Goal: Task Accomplishment & Management: Manage account settings

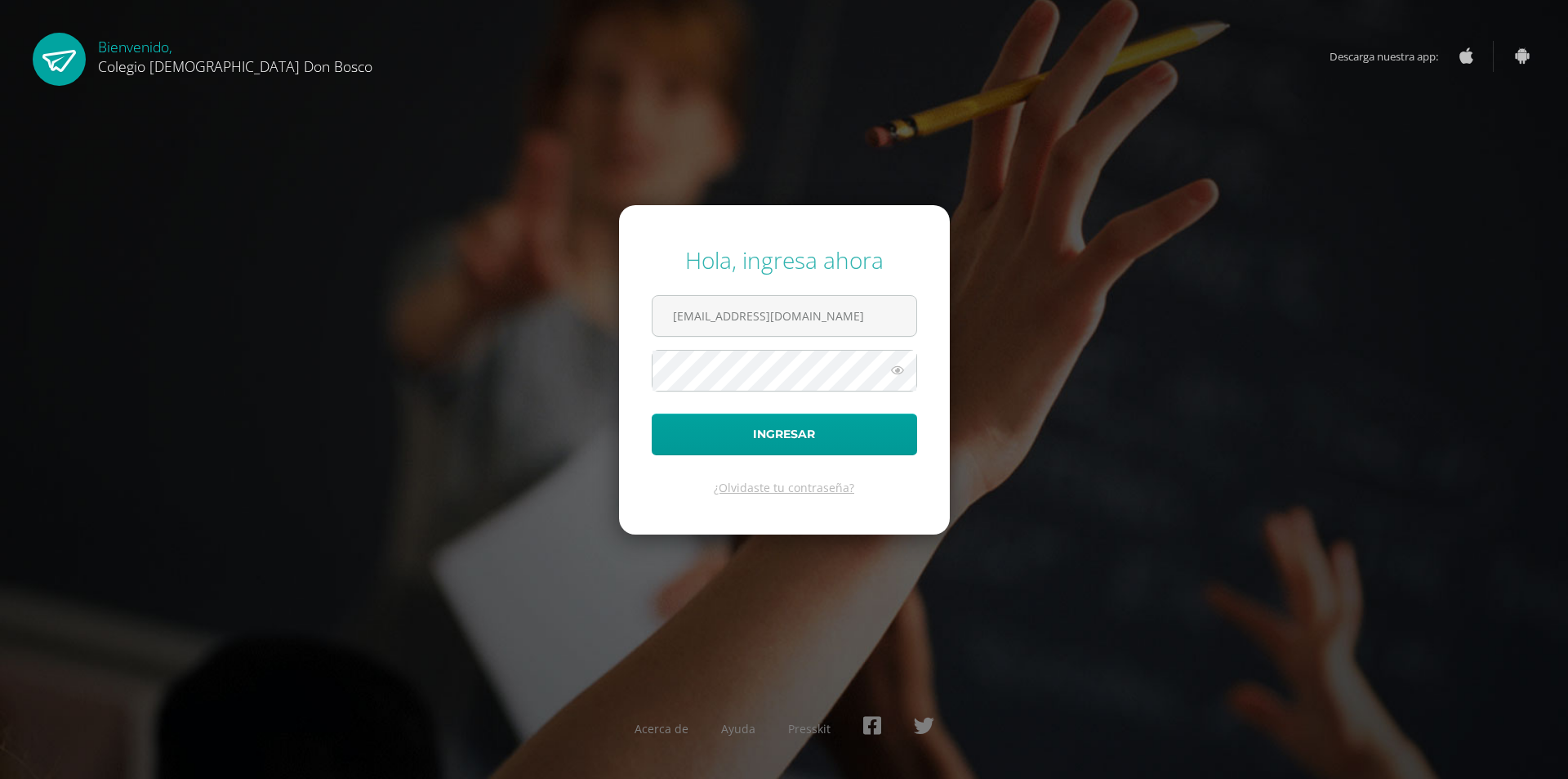
type input "[EMAIL_ADDRESS][DOMAIN_NAME]"
click at [652, 413] on button "Ingresar" at bounding box center [784, 434] width 265 height 41
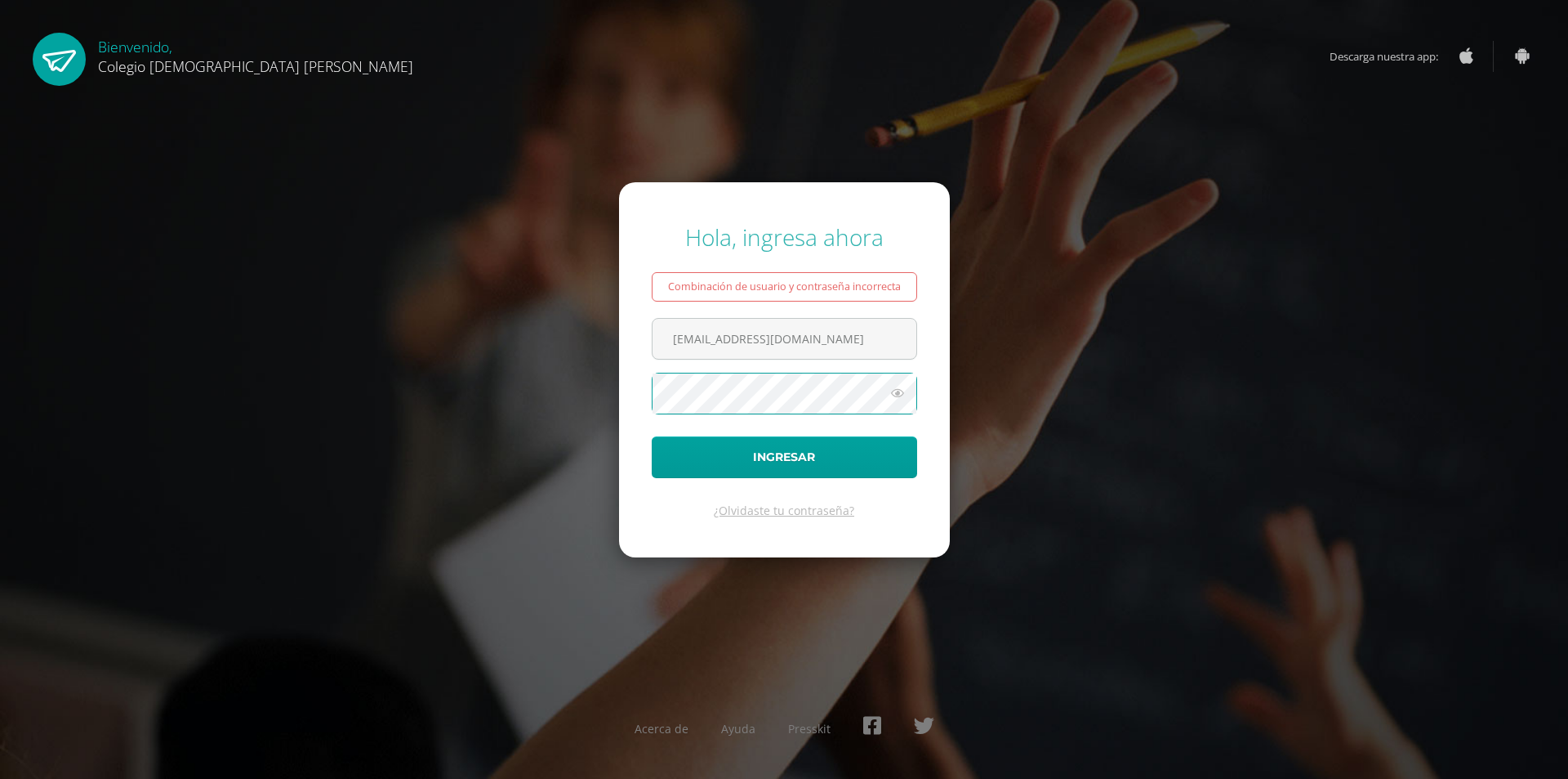
click at [993, 629] on div "Hola, ingresa ahora Combinación de usuario y contraseña incorrecta hpirir@donbo…" at bounding box center [784, 390] width 1581 height 779
click at [652, 436] on button "Ingresar" at bounding box center [784, 456] width 265 height 41
click at [905, 391] on icon at bounding box center [898, 393] width 21 height 19
click at [652, 436] on button "Ingresar" at bounding box center [784, 456] width 265 height 41
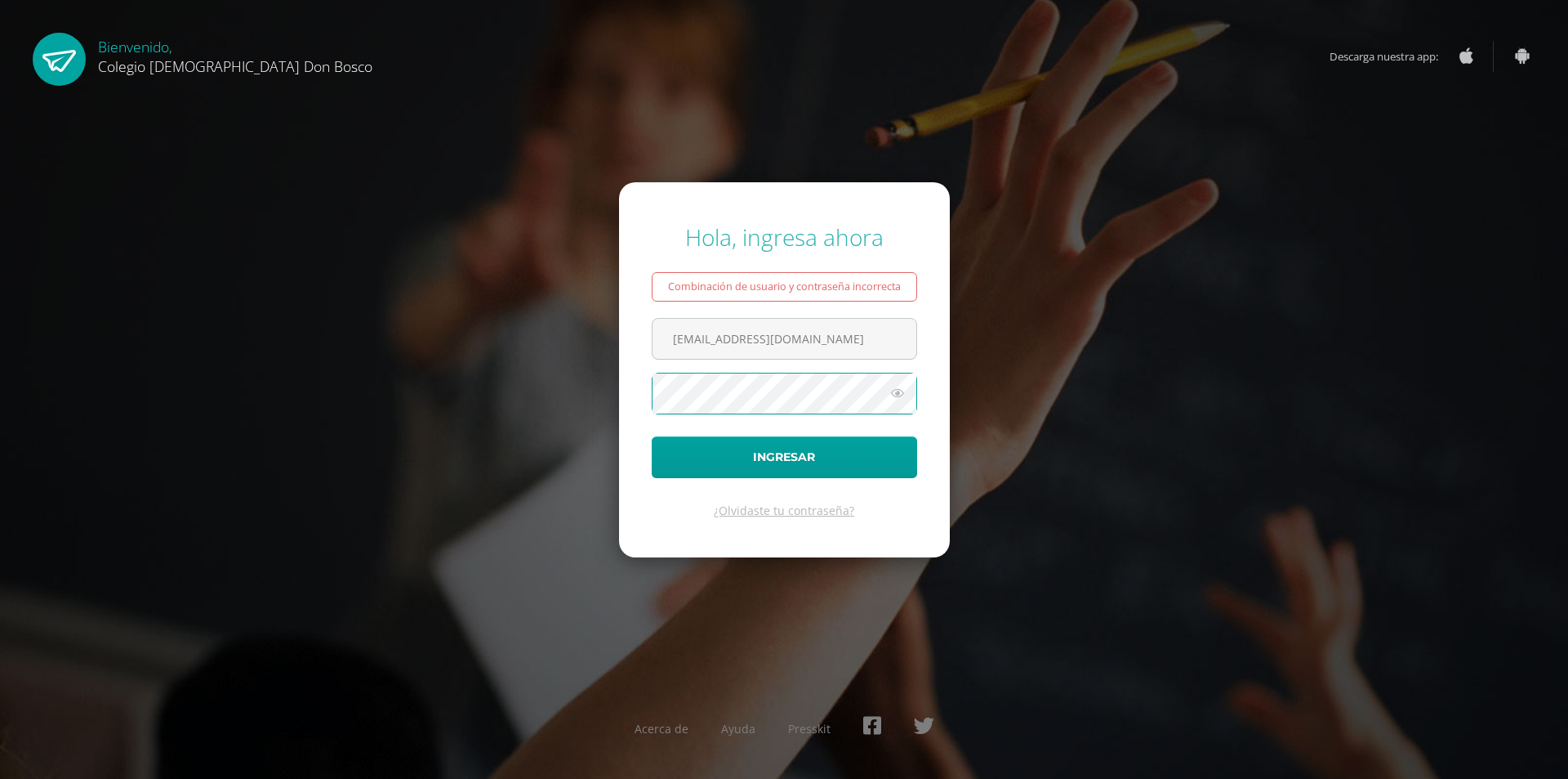
click at [898, 394] on icon at bounding box center [898, 393] width 21 height 19
click at [784, 454] on button "Ingresar" at bounding box center [784, 456] width 265 height 41
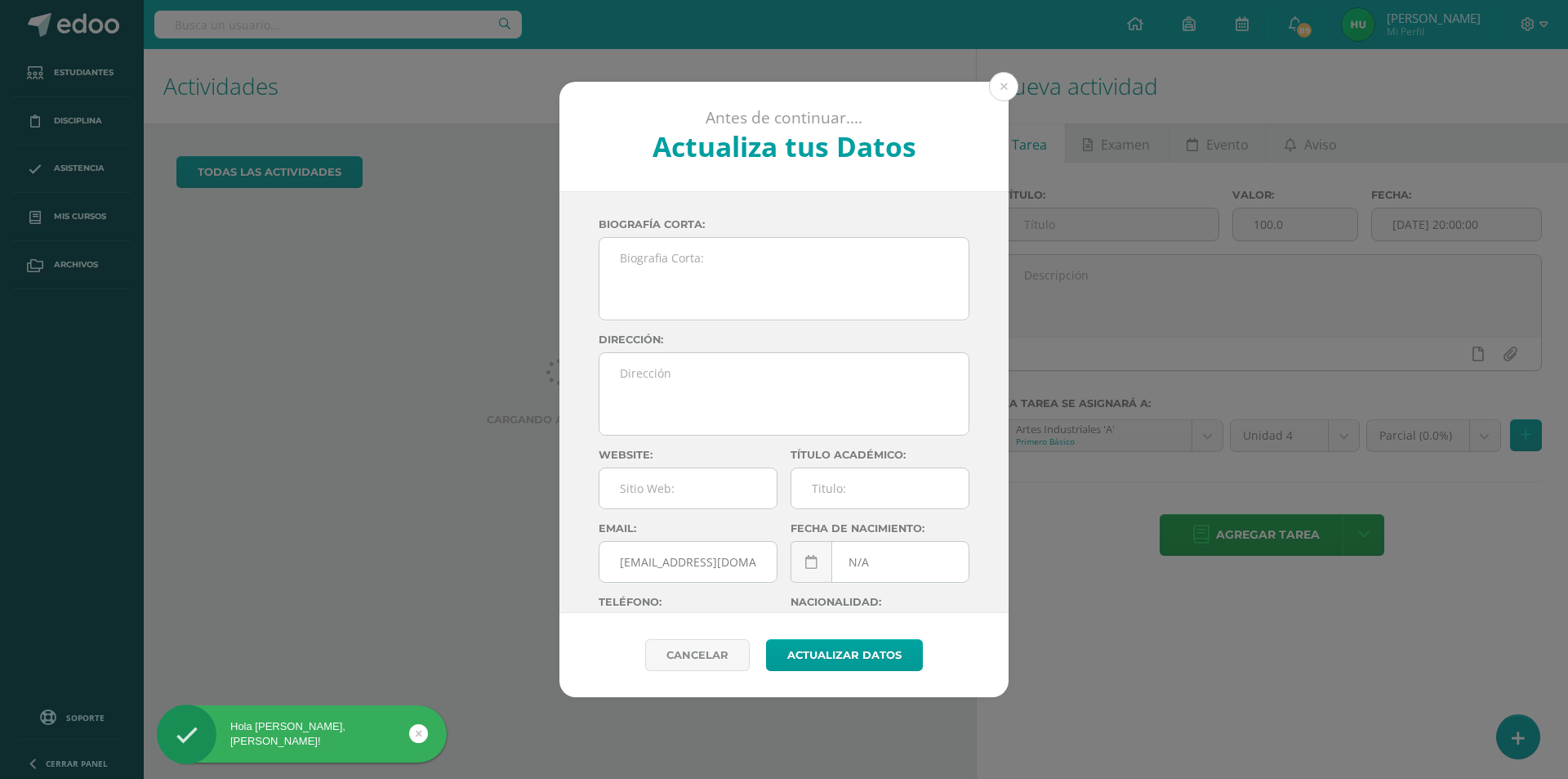
click at [999, 86] on button at bounding box center [1003, 86] width 29 height 29
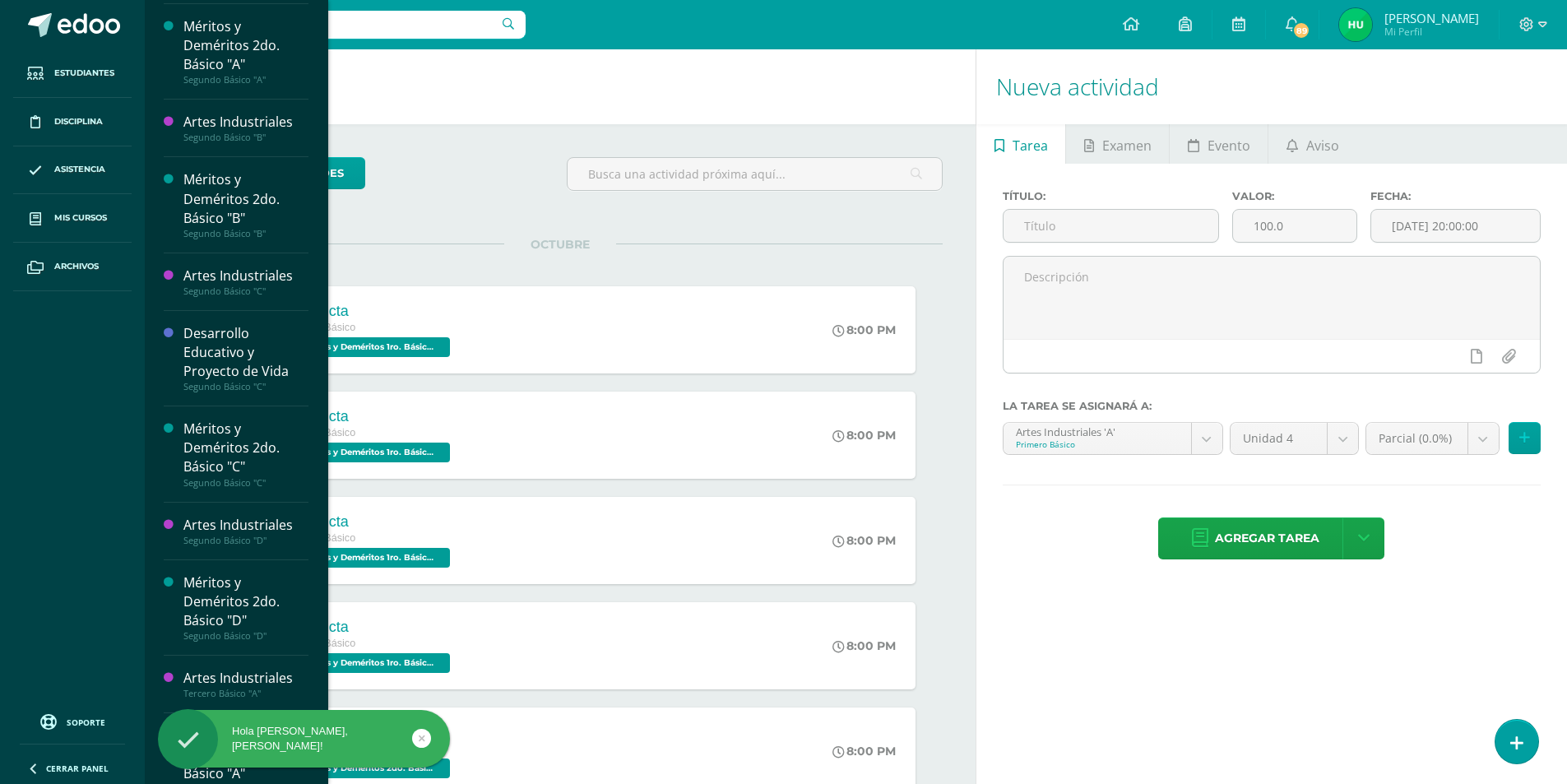
scroll to position [749, 0]
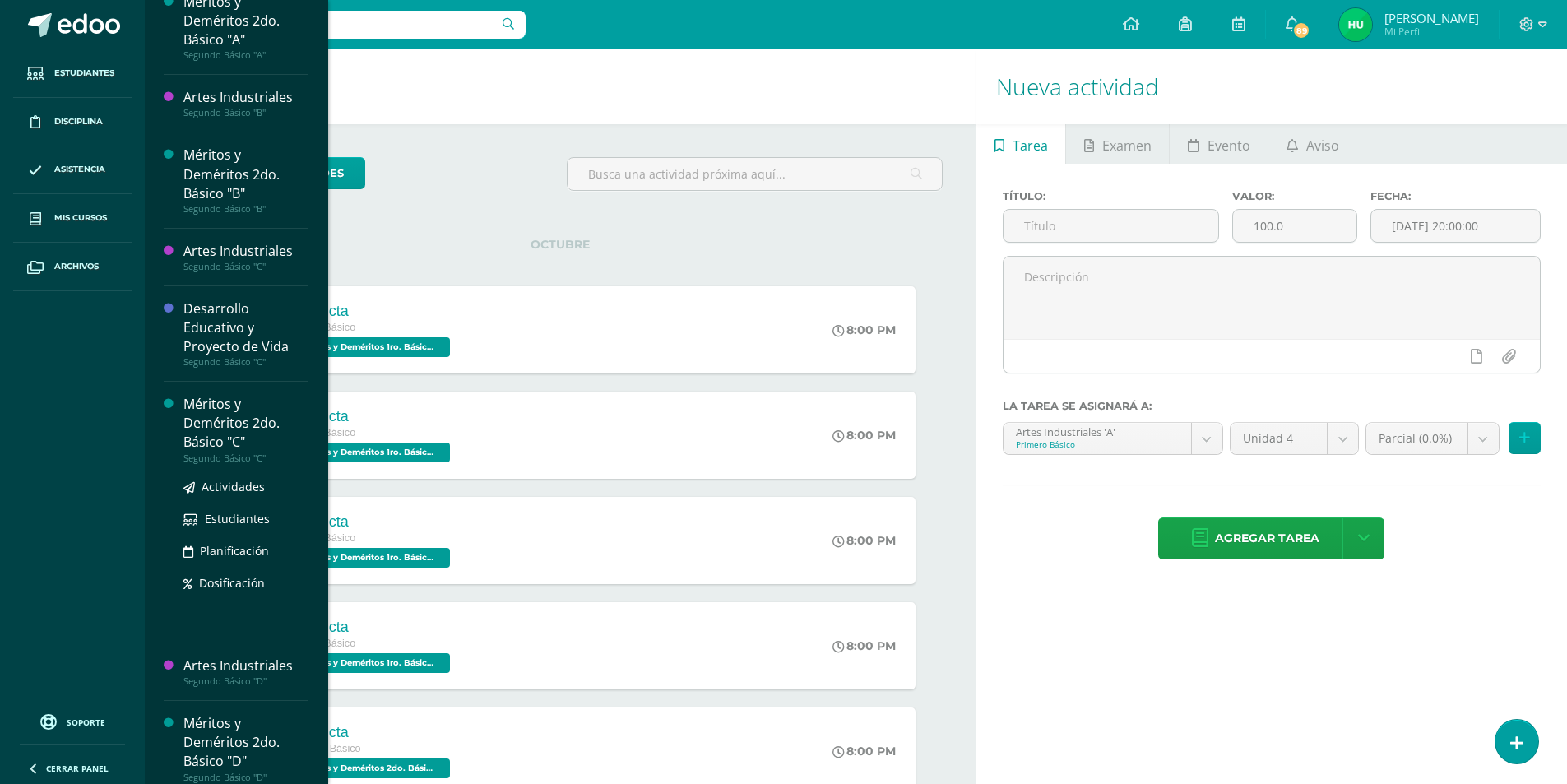
click at [232, 423] on div "Méritos y Deméritos 2do. Básico "C"" at bounding box center [246, 423] width 125 height 57
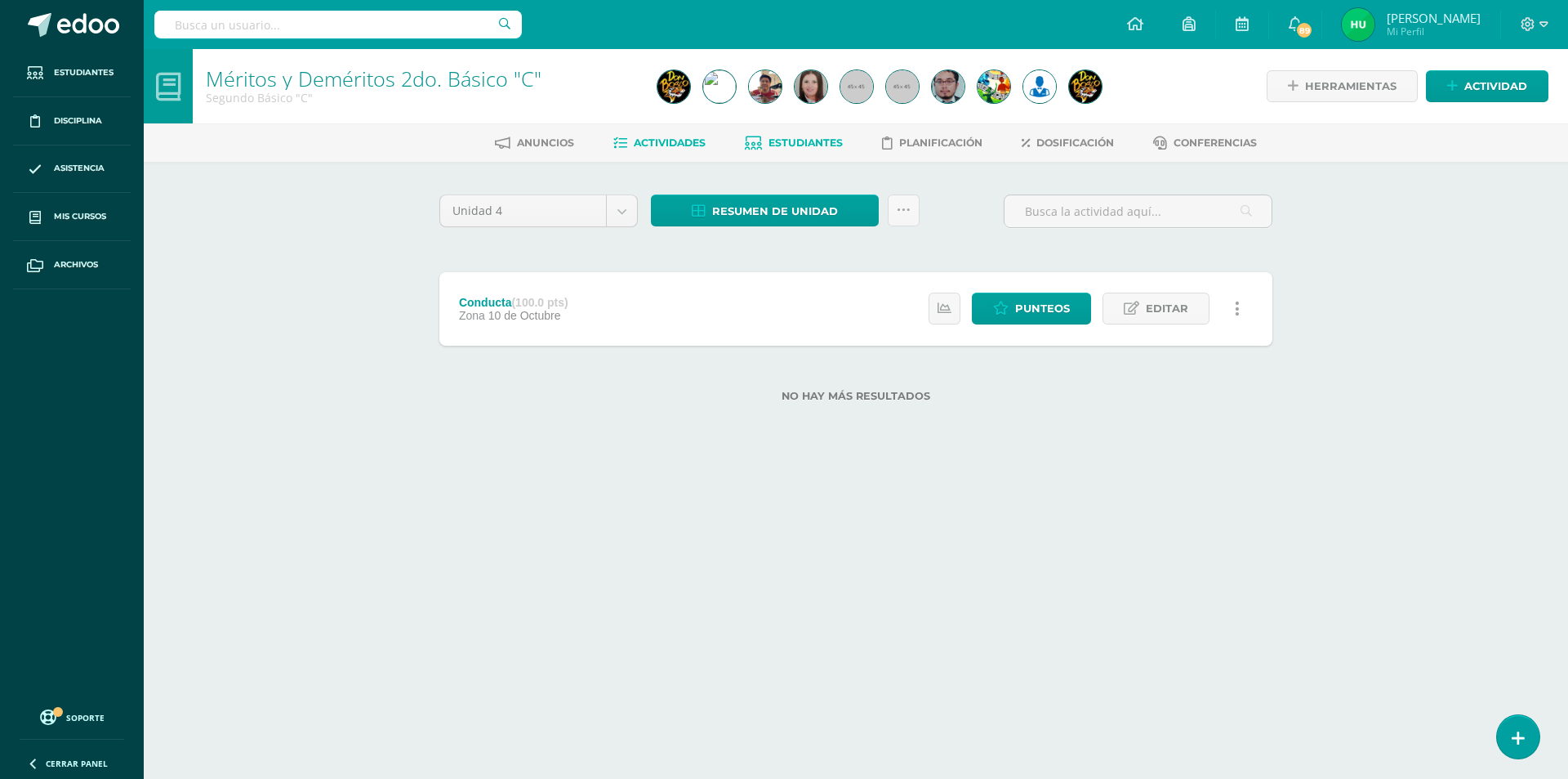
click at [816, 143] on span "Estudiantes" at bounding box center [805, 143] width 74 height 12
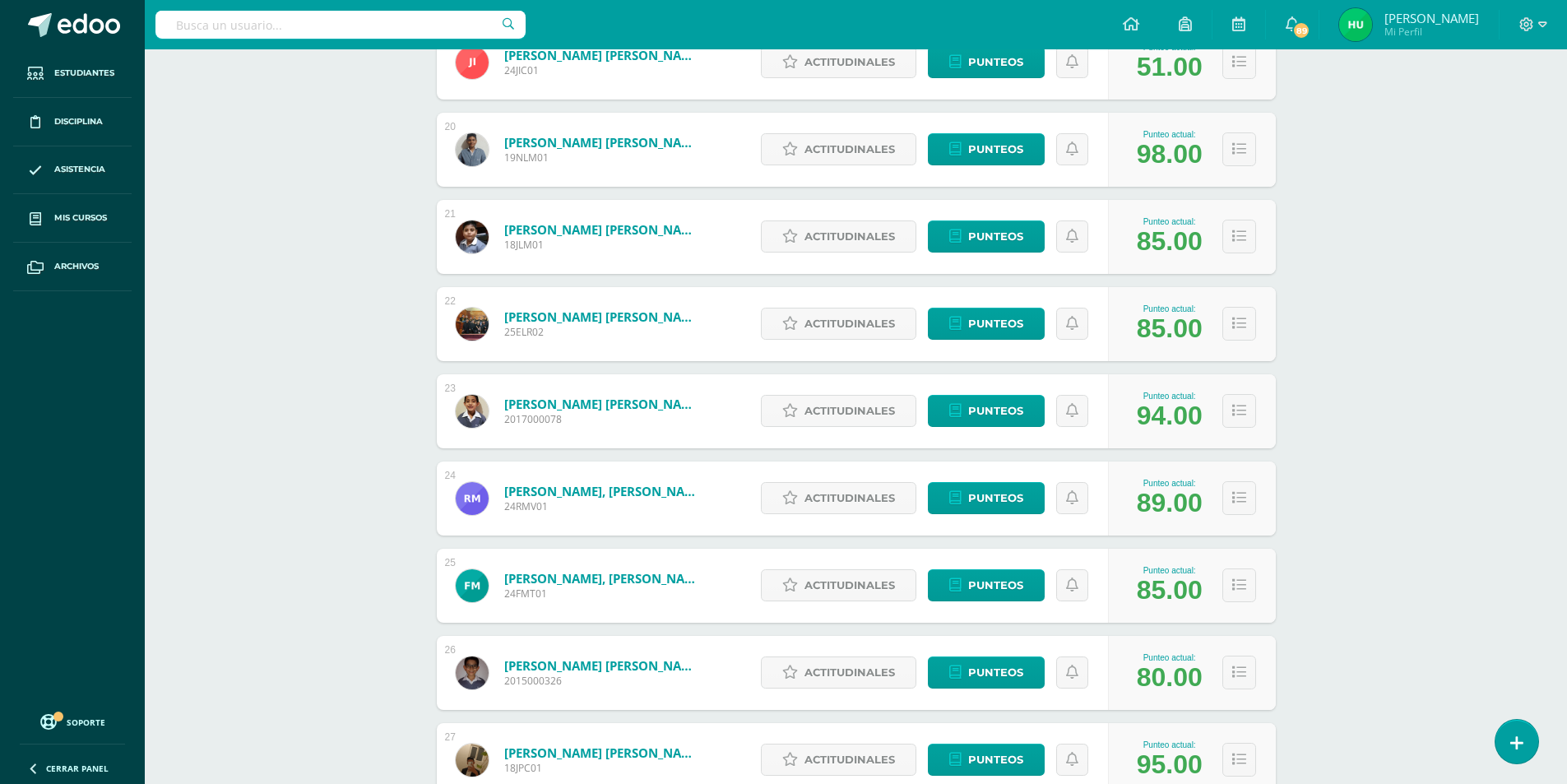
scroll to position [2230, 0]
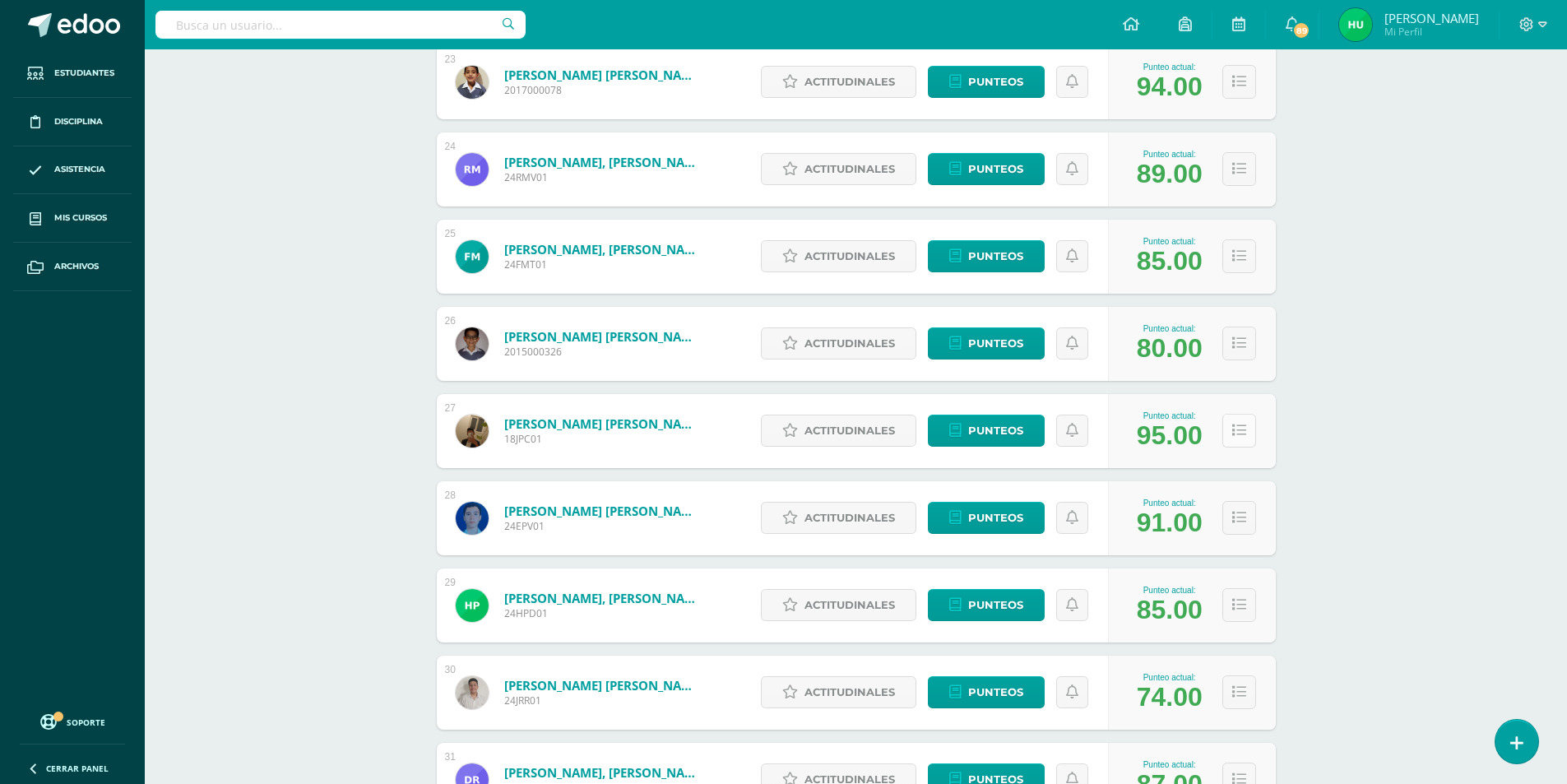
click at [1238, 430] on icon at bounding box center [1240, 430] width 14 height 14
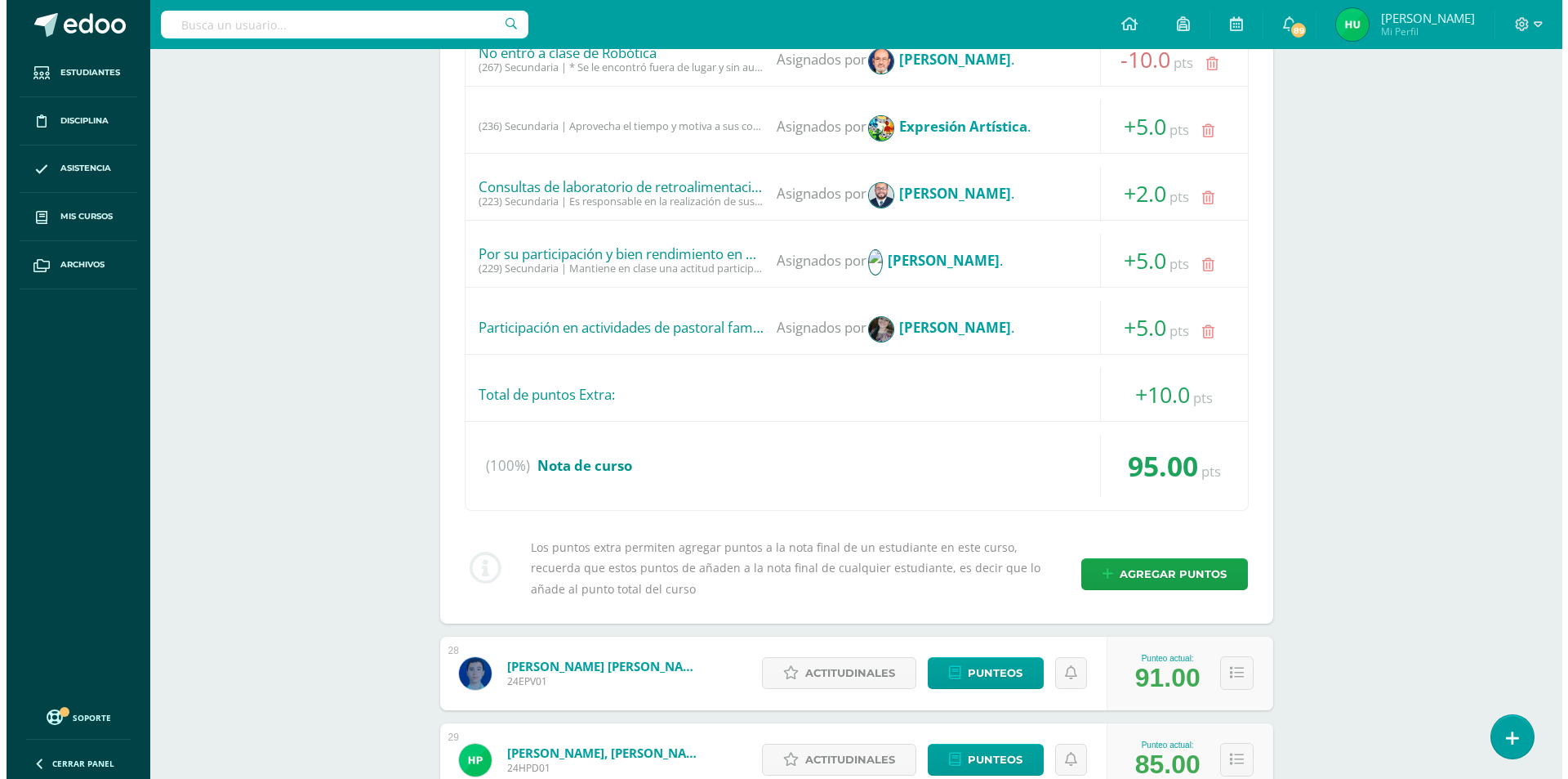
scroll to position [3196, 0]
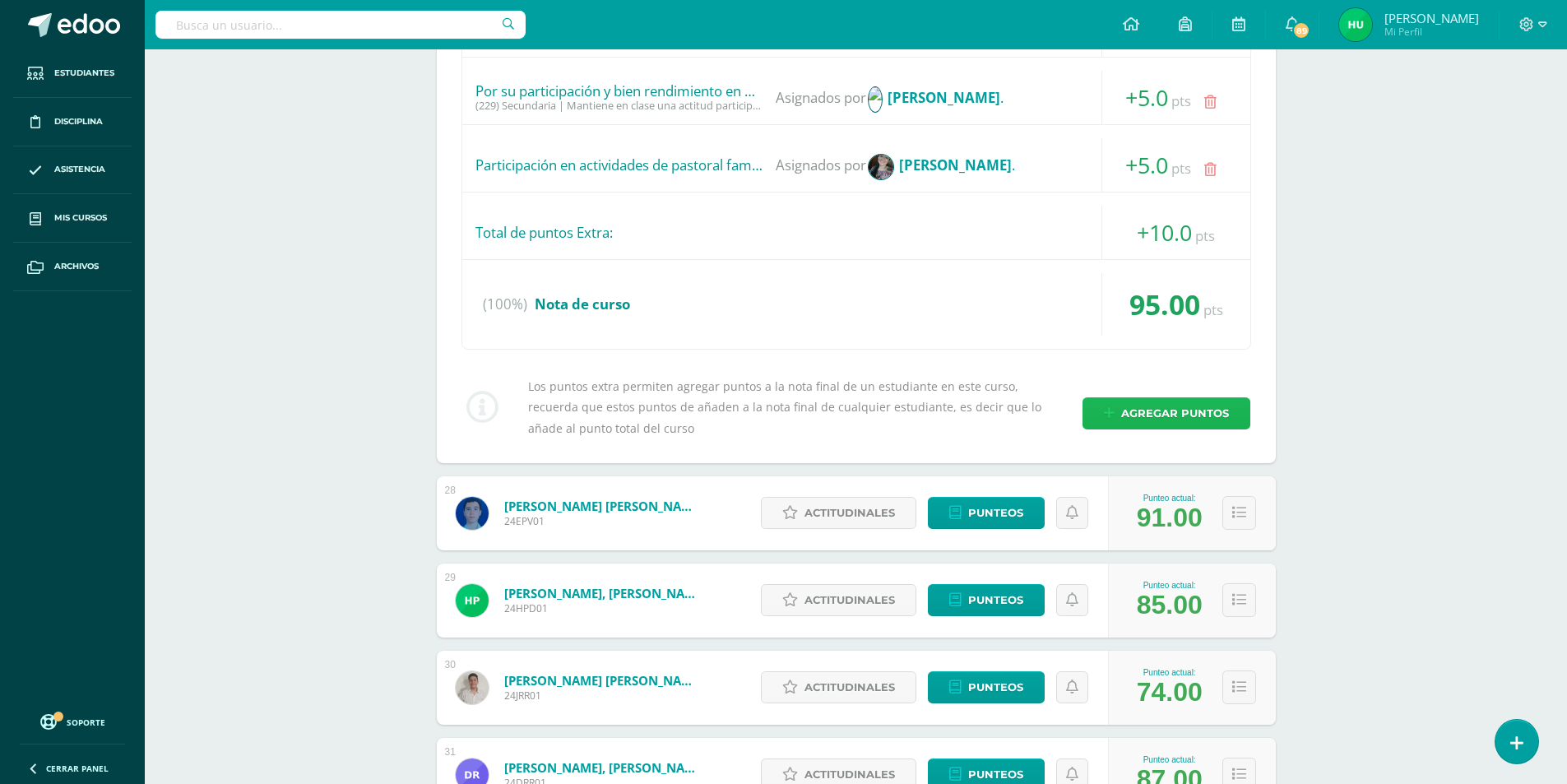
click at [1181, 412] on span "Agregar puntos" at bounding box center [1175, 413] width 107 height 30
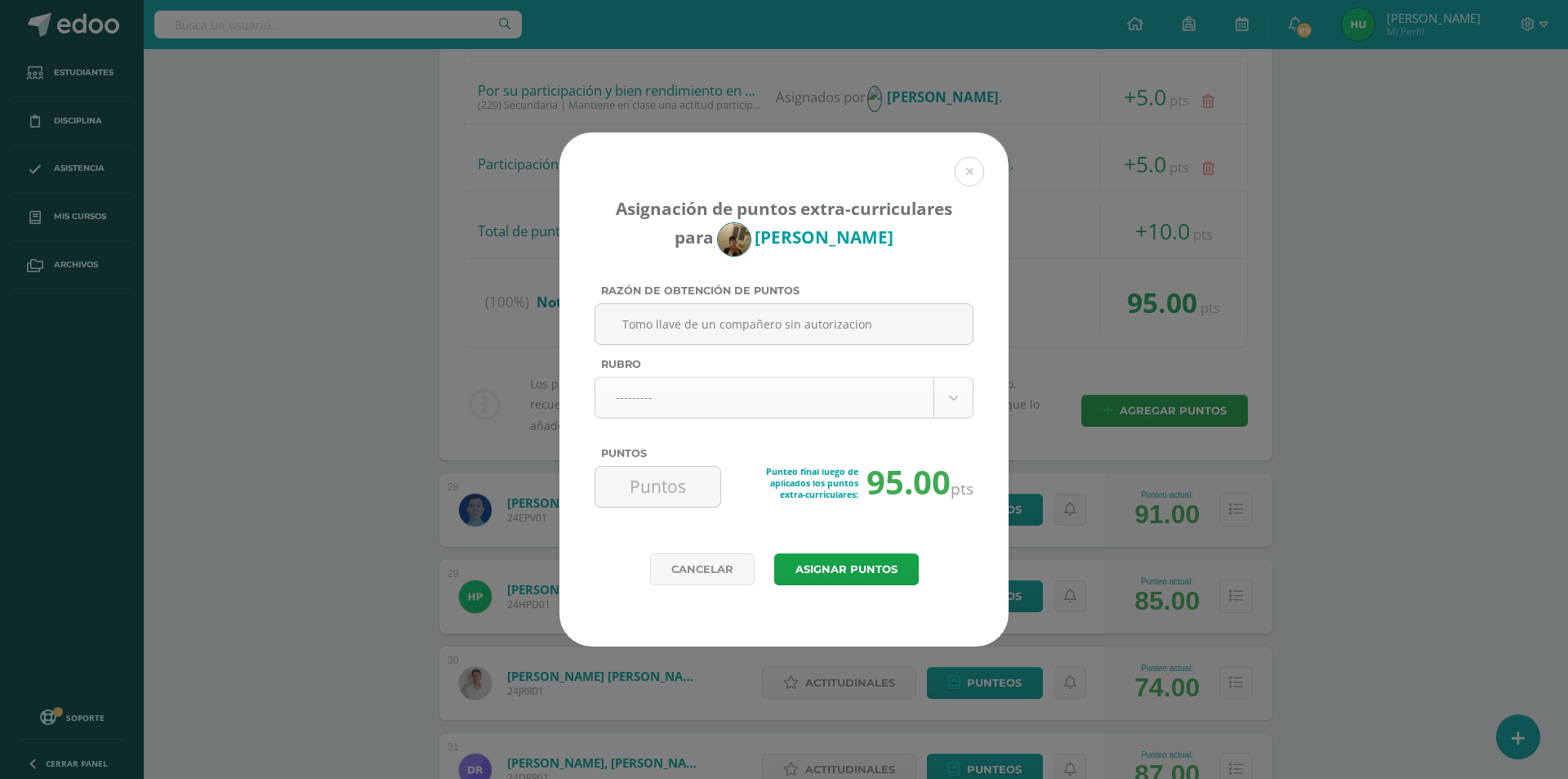
type input "Tomo llave de un compañero sin autorizacion"
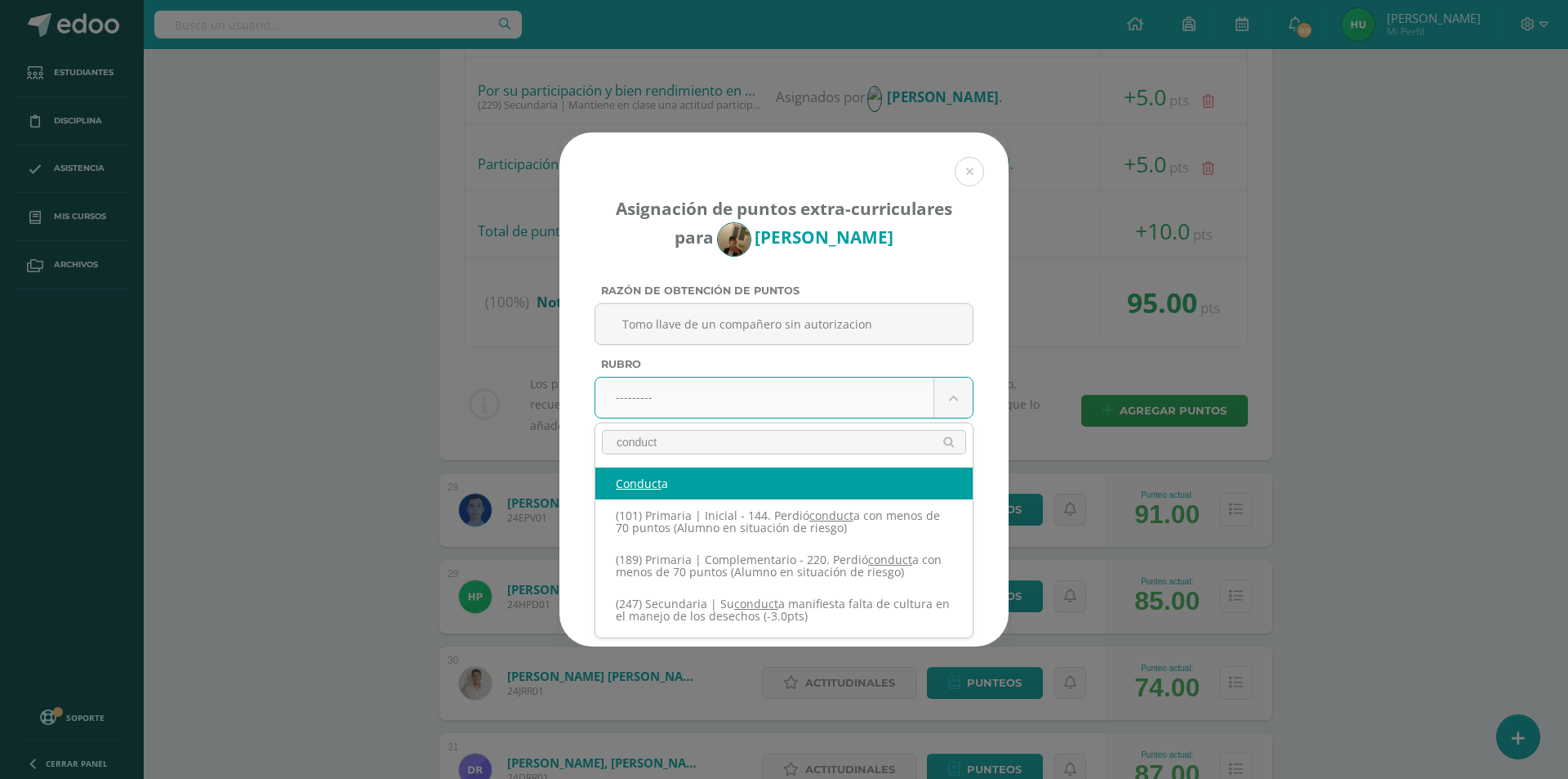
type input "conducta"
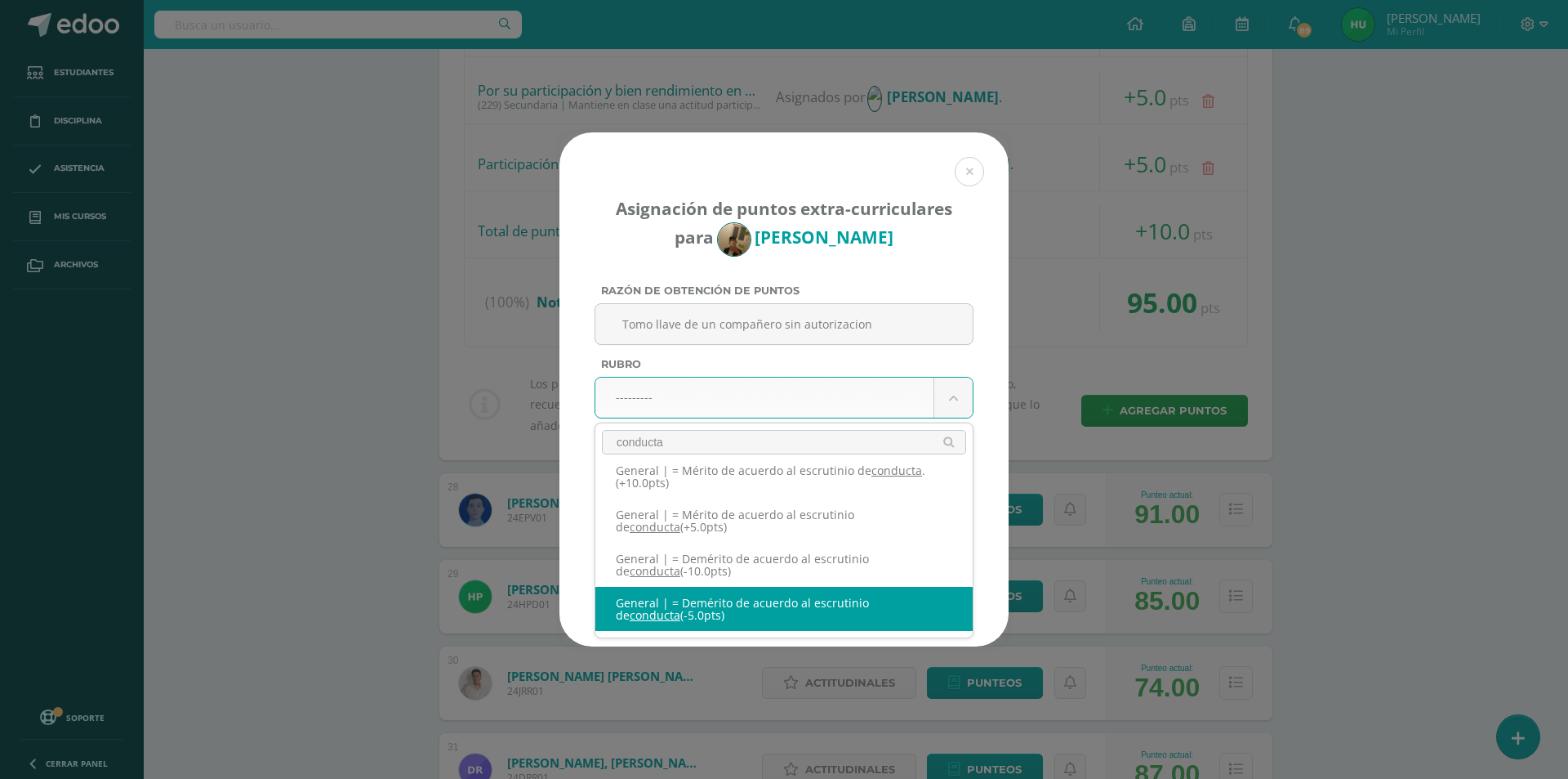
scroll to position [215, 0]
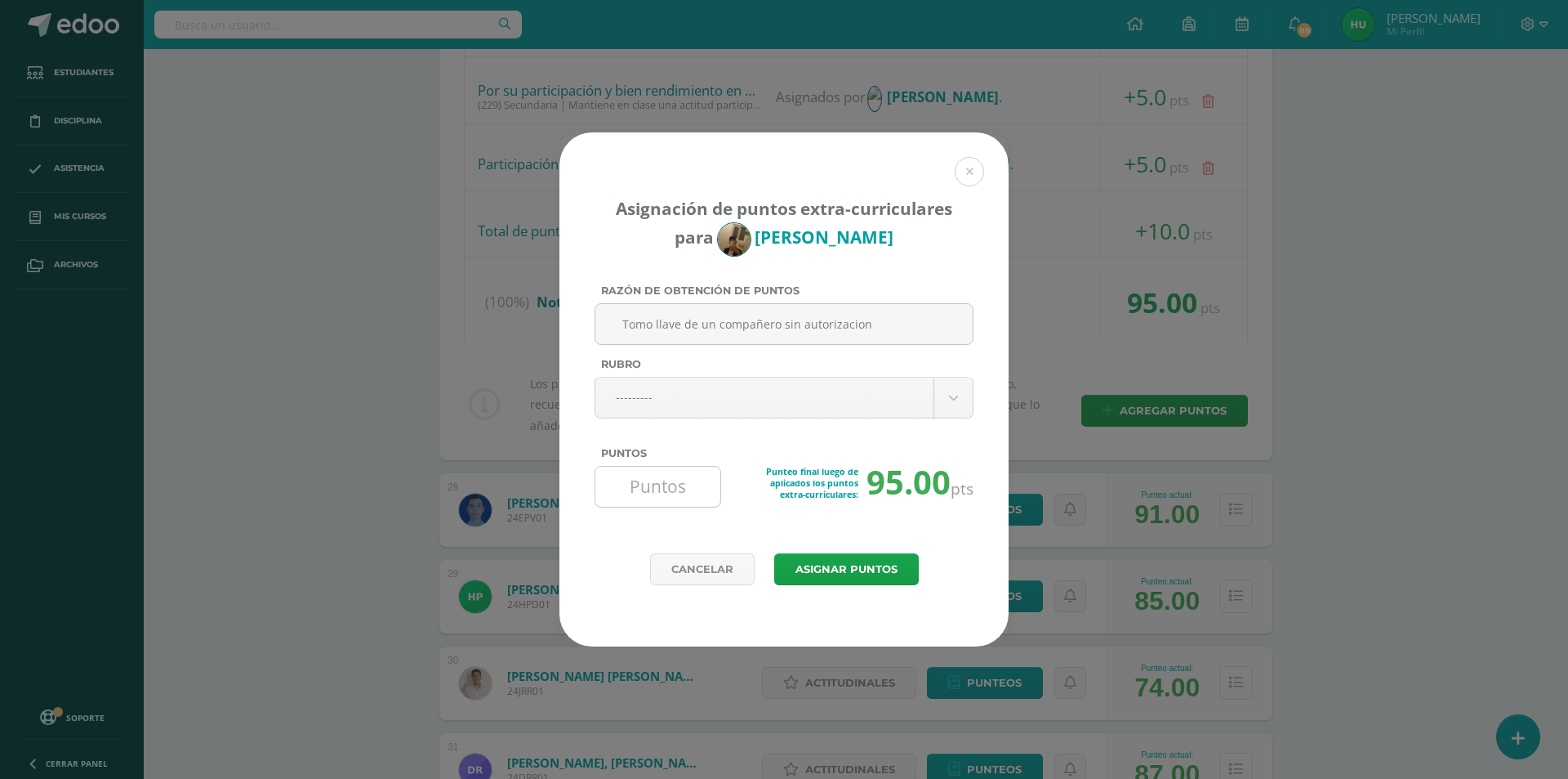
click at [646, 493] on input "Puntos" at bounding box center [657, 486] width 112 height 40
type input "-10"
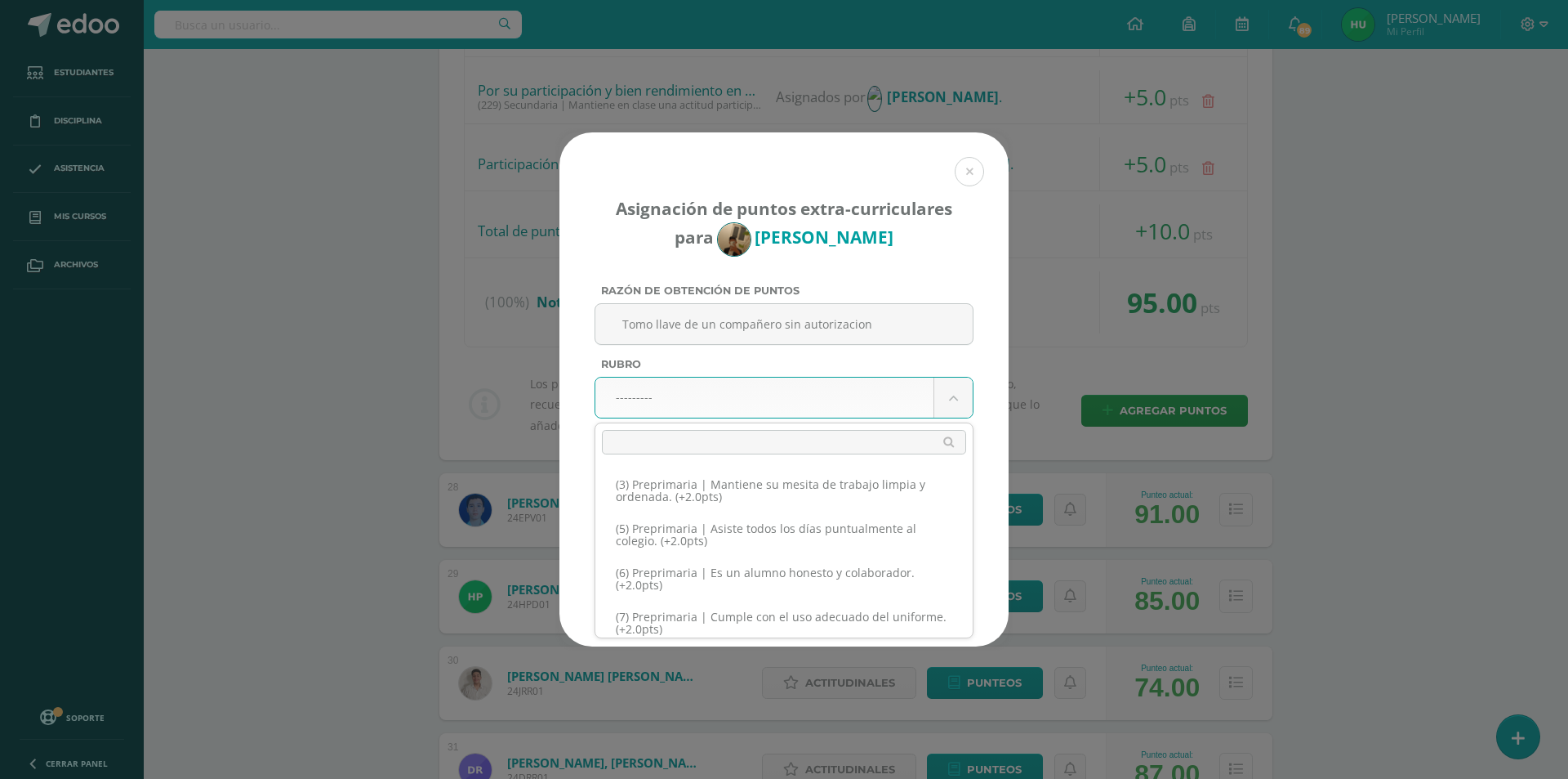
scroll to position [2, 0]
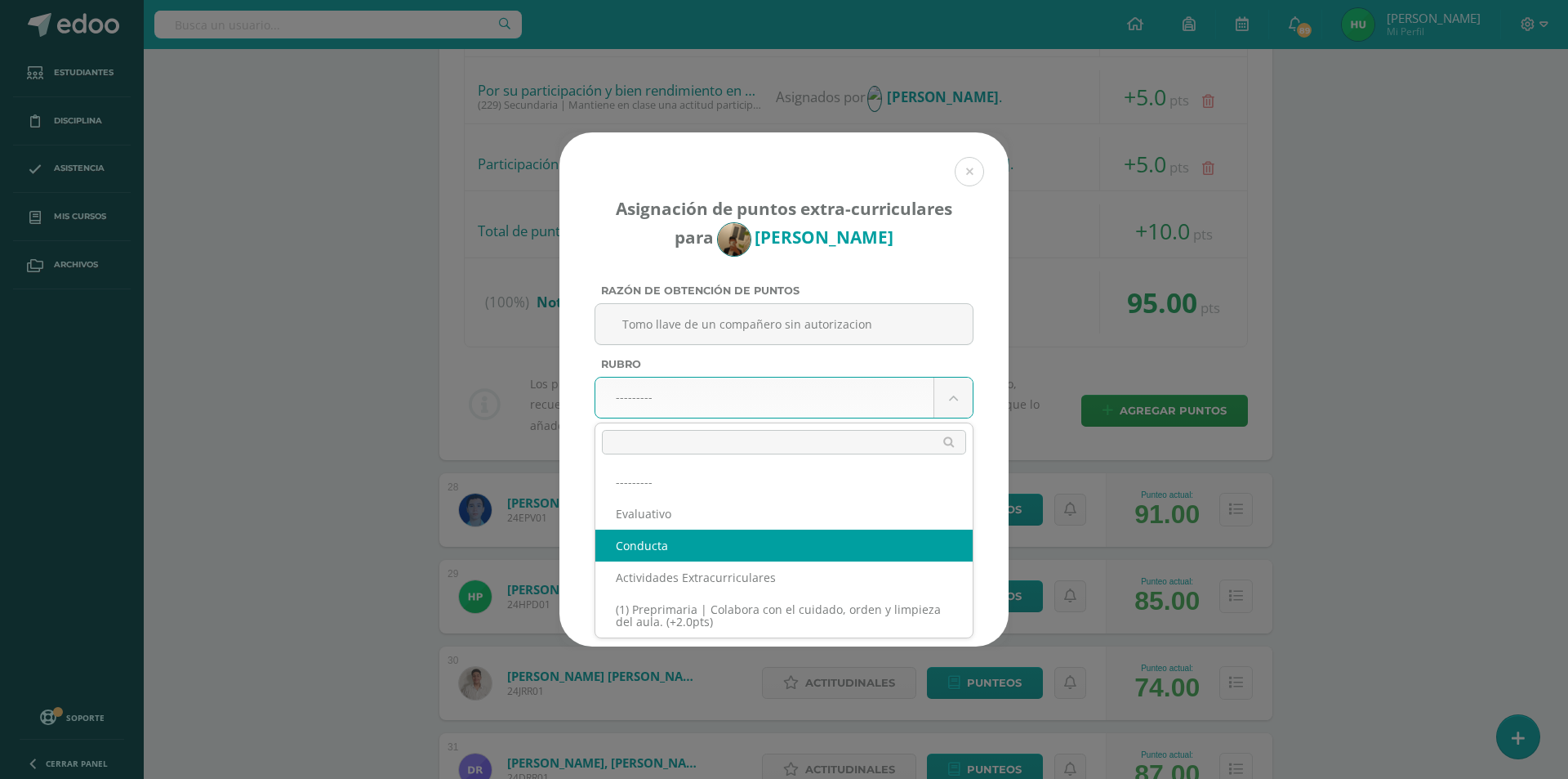
select select "2"
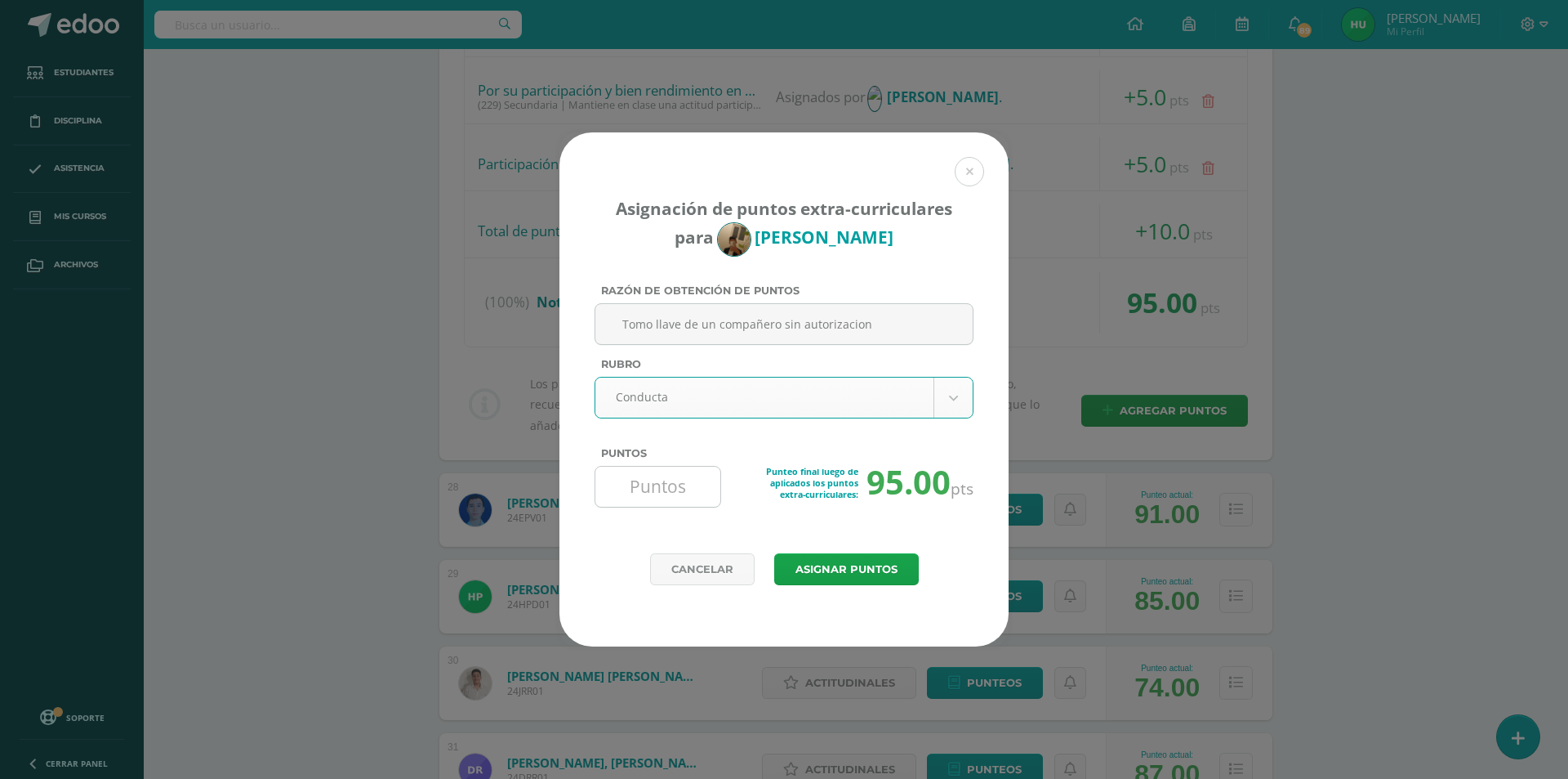
click at [681, 486] on input "Puntos" at bounding box center [657, 486] width 112 height 40
type input "-10"
click at [807, 323] on input "Tomo llave de un compañero sin autorizacion" at bounding box center [783, 323] width 364 height 40
click at [844, 564] on button "Asignar puntos" at bounding box center [847, 569] width 144 height 32
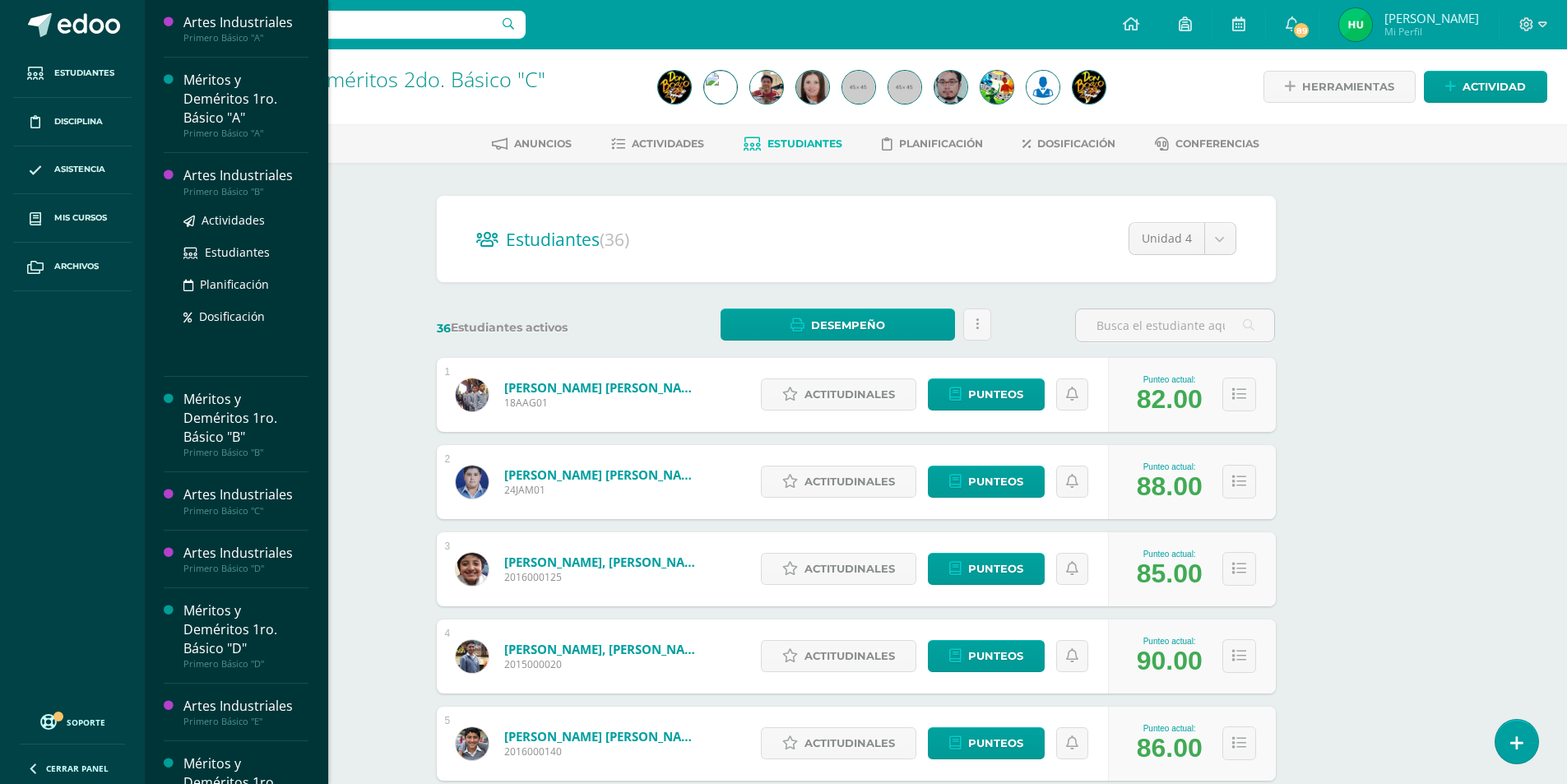
click at [262, 171] on div "Artes Industriales" at bounding box center [246, 175] width 125 height 19
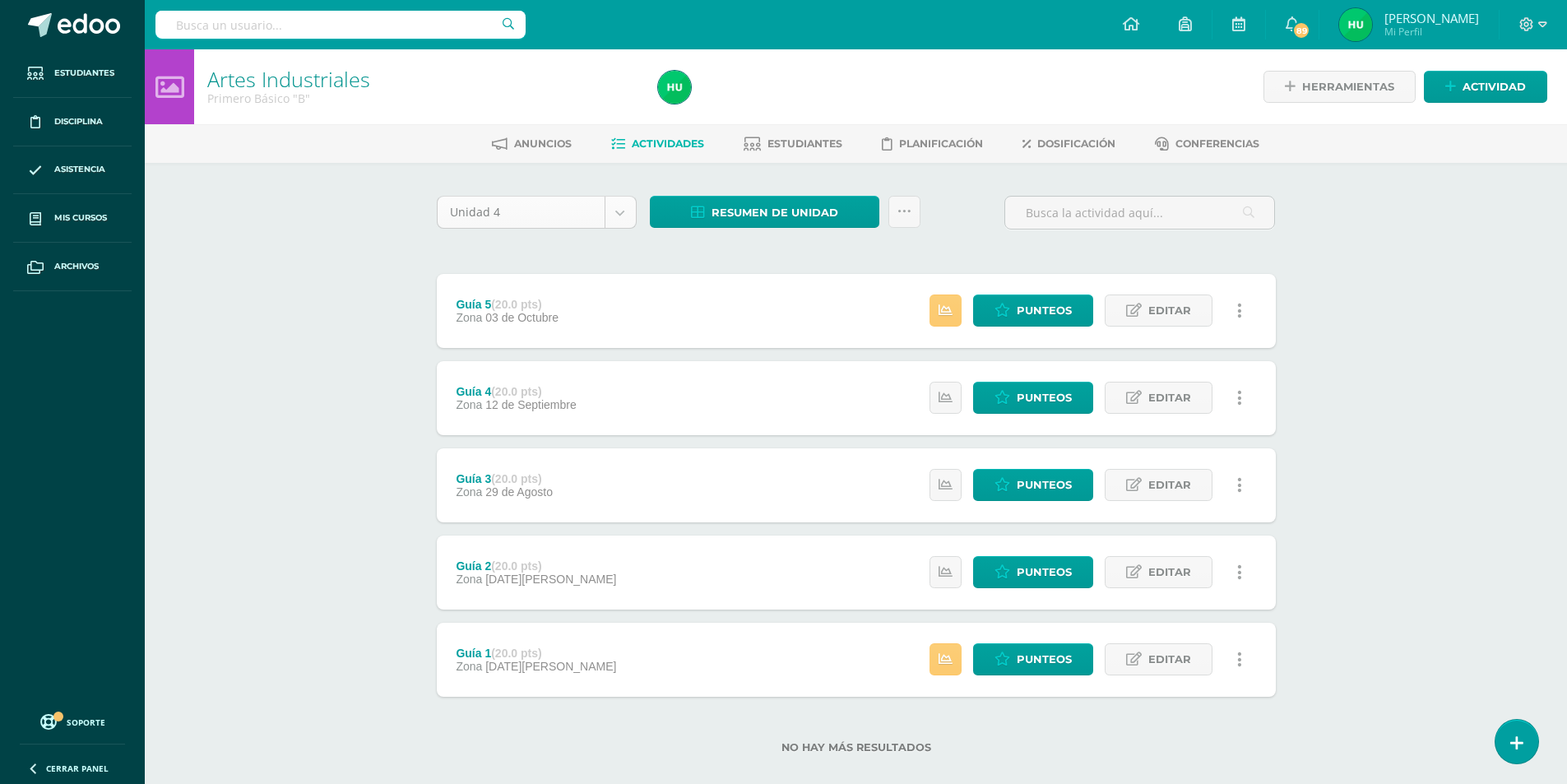
click at [629, 211] on body "Estudiantes Disciplina Asistencia Mis cursos Archivos Soporte Ayuda Reportar un…" at bounding box center [784, 403] width 1567 height 806
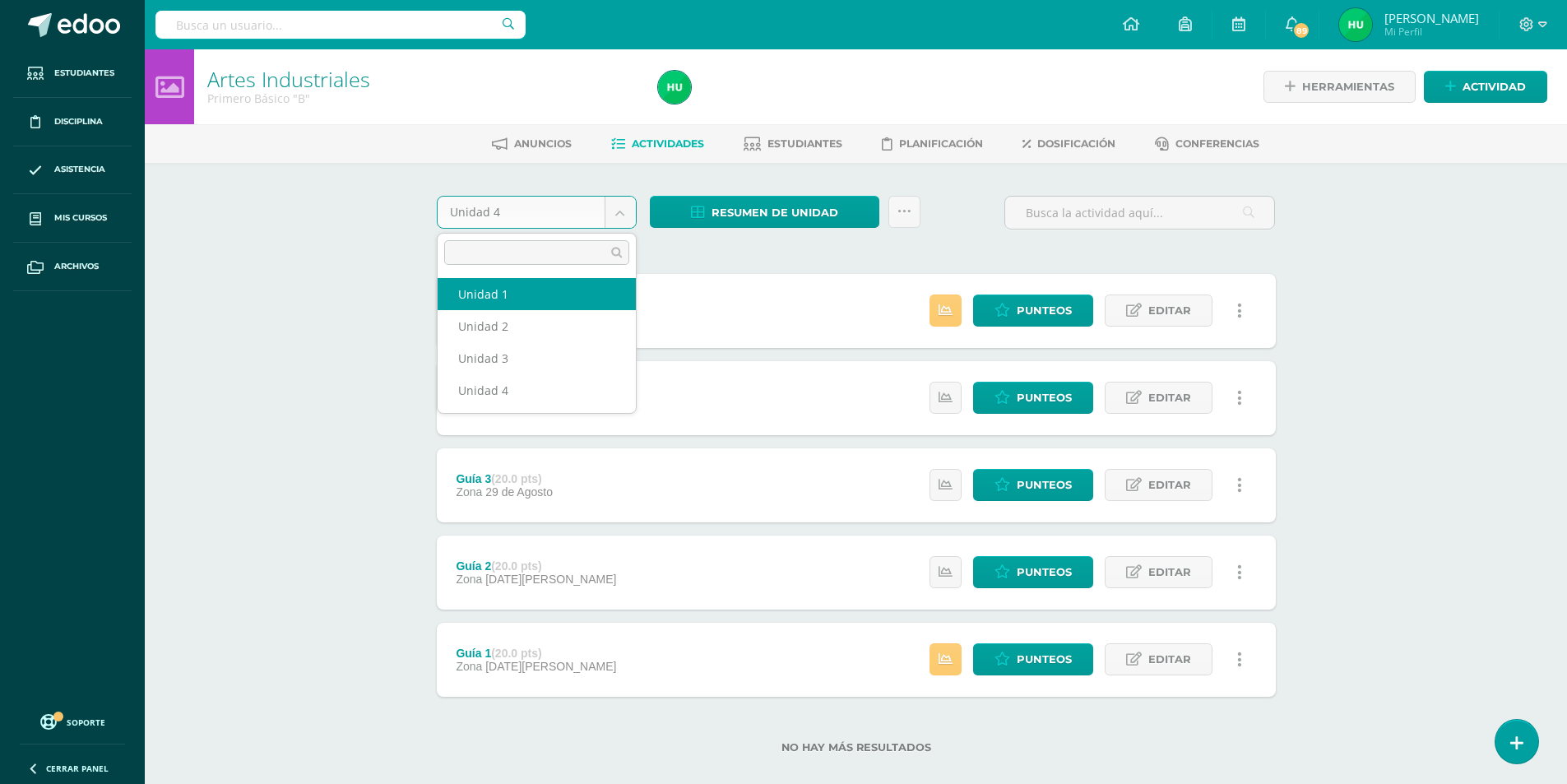
select select "Unidad 1"
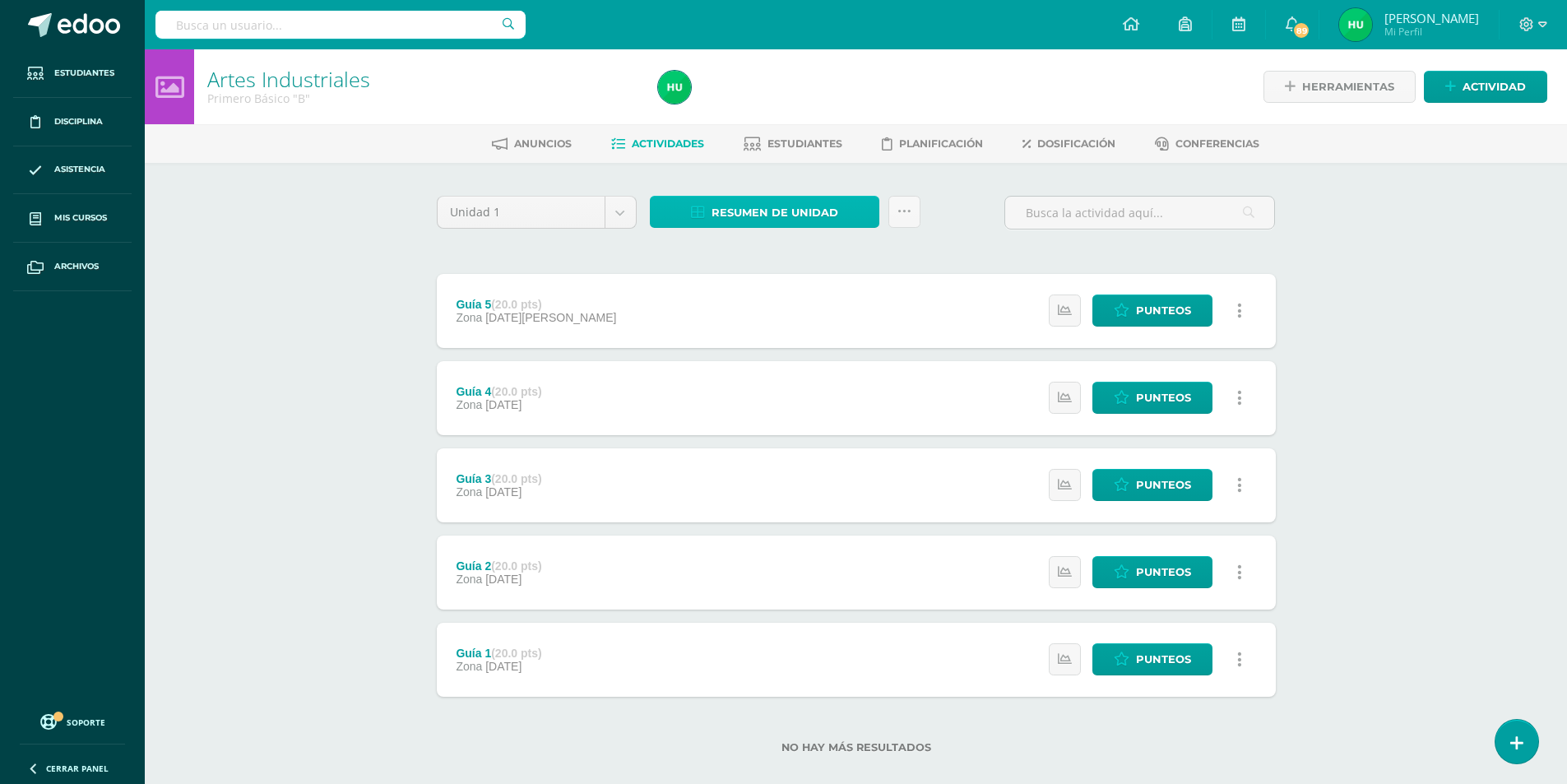
click at [822, 219] on span "Resumen de unidad" at bounding box center [775, 213] width 127 height 30
click at [807, 106] on link "Descargar como HTML" at bounding box center [764, 106] width 175 height 26
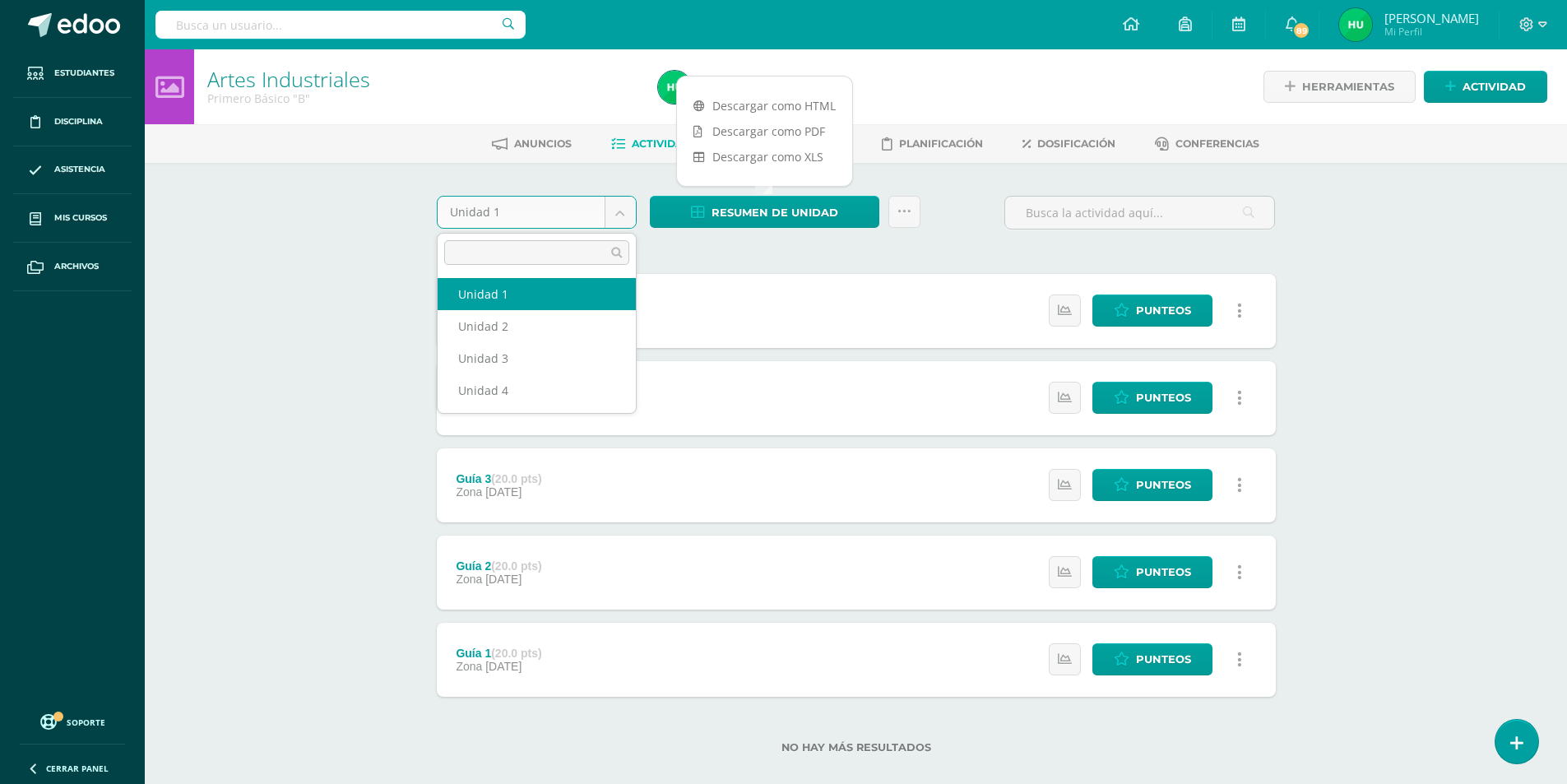
click at [625, 213] on body "Estudiantes Disciplina Asistencia Mis cursos Archivos Soporte Ayuda Reportar un…" at bounding box center [784, 403] width 1567 height 806
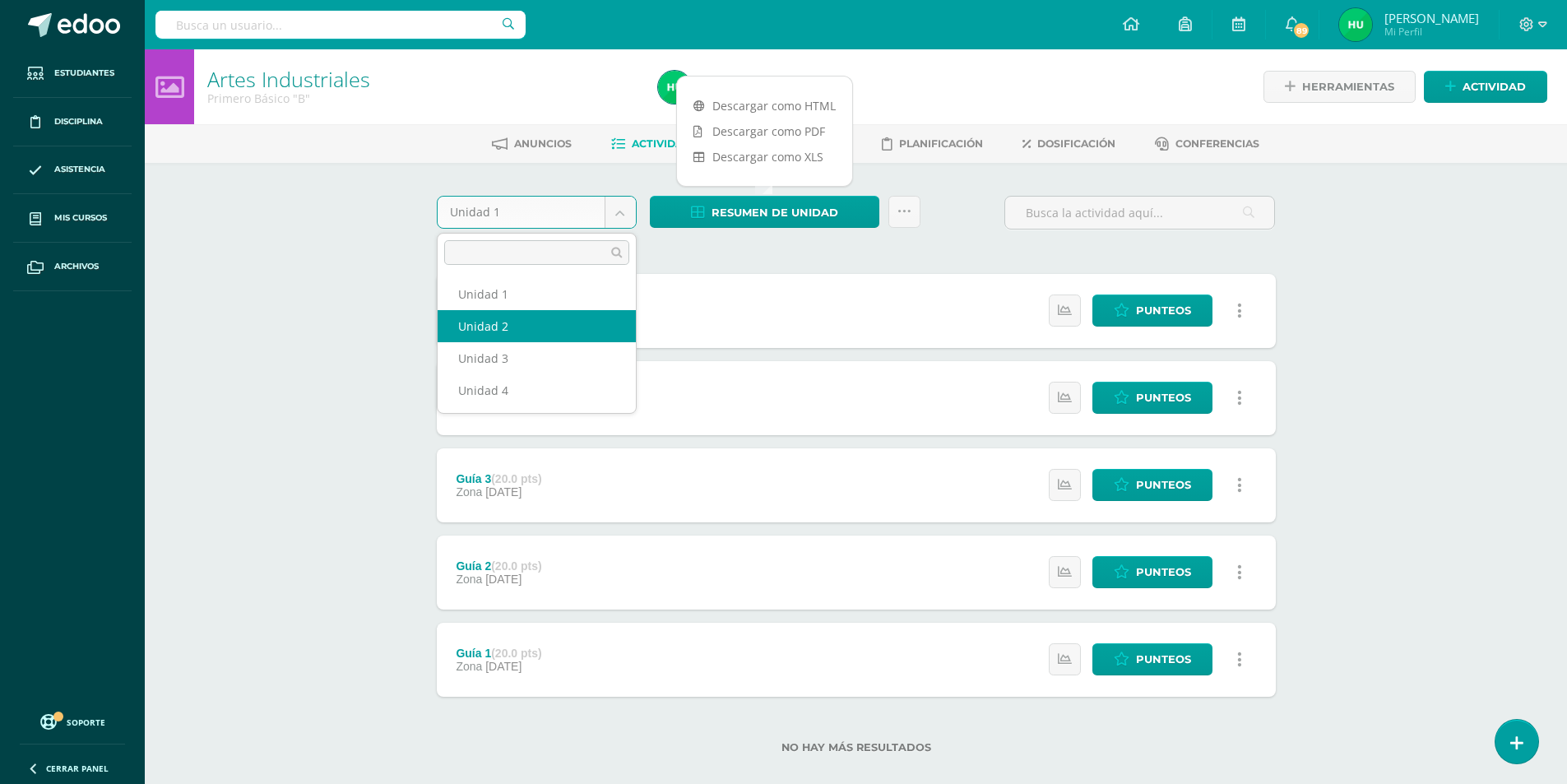
select select "Unidad 2"
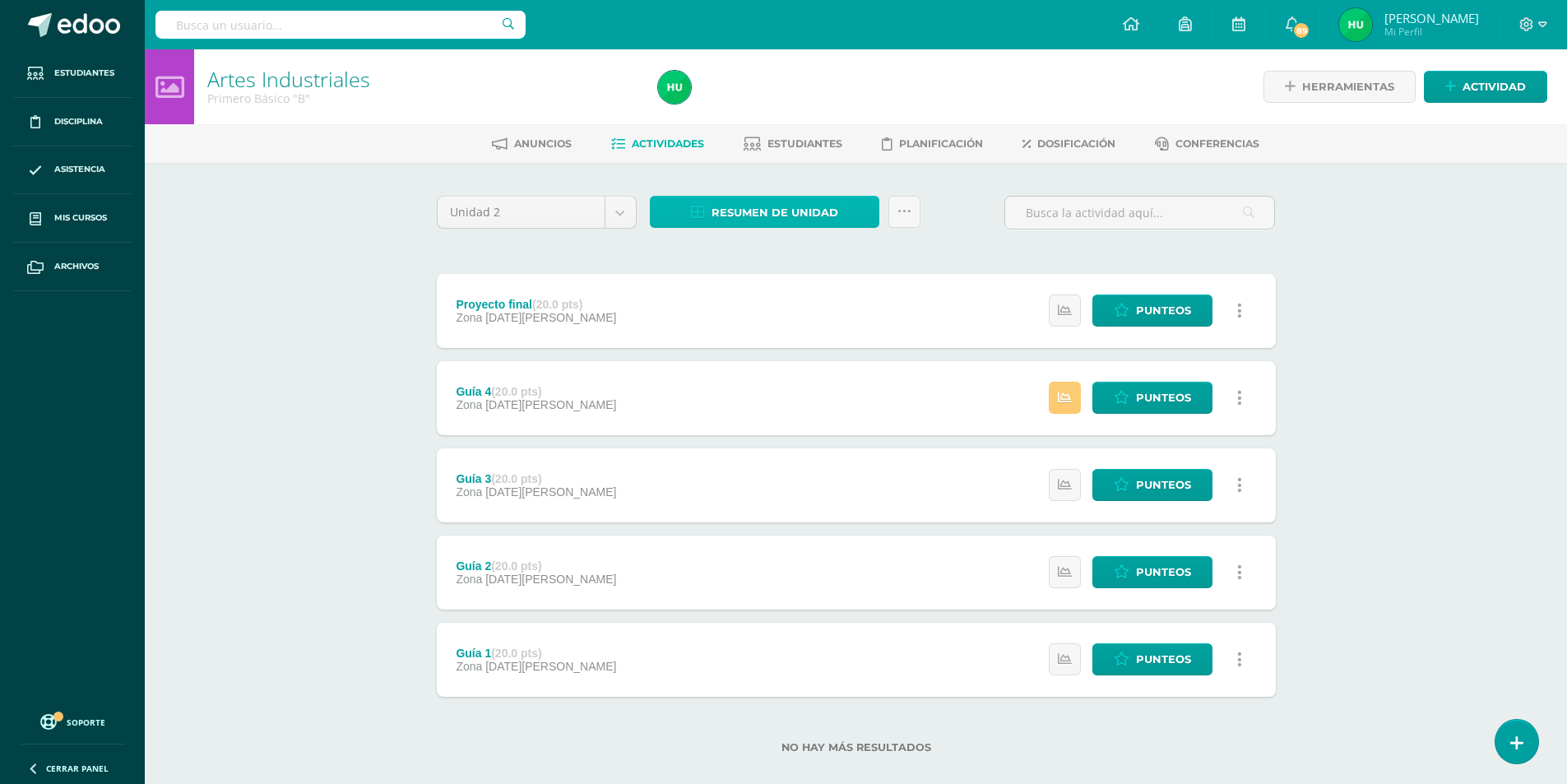
click at [773, 210] on span "Resumen de unidad" at bounding box center [775, 213] width 127 height 30
click at [790, 106] on link "Descargar como HTML" at bounding box center [764, 106] width 175 height 26
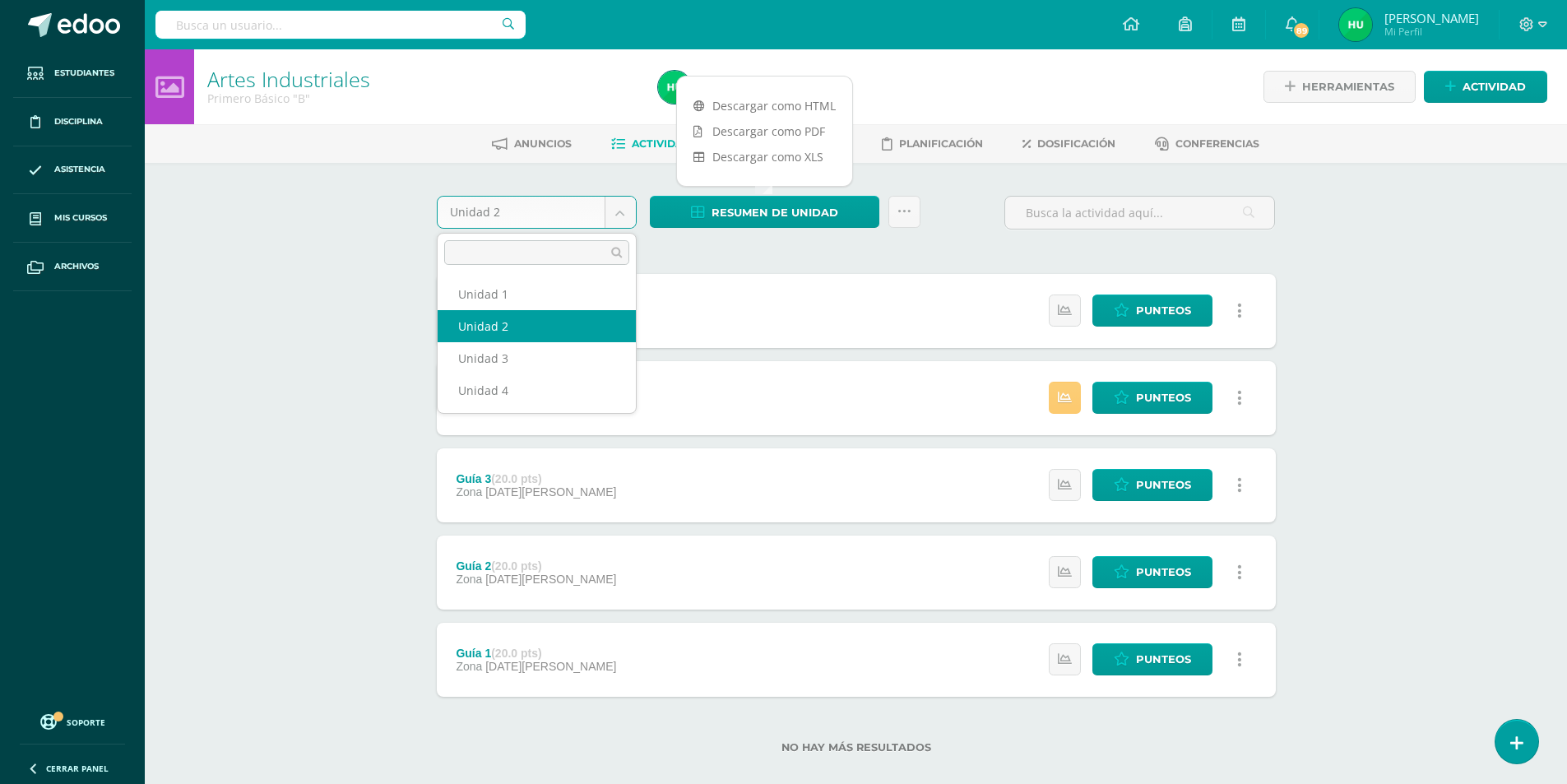
click at [623, 209] on body "Estudiantes Disciplina Asistencia Mis cursos Archivos Soporte Ayuda Reportar un…" at bounding box center [784, 403] width 1567 height 806
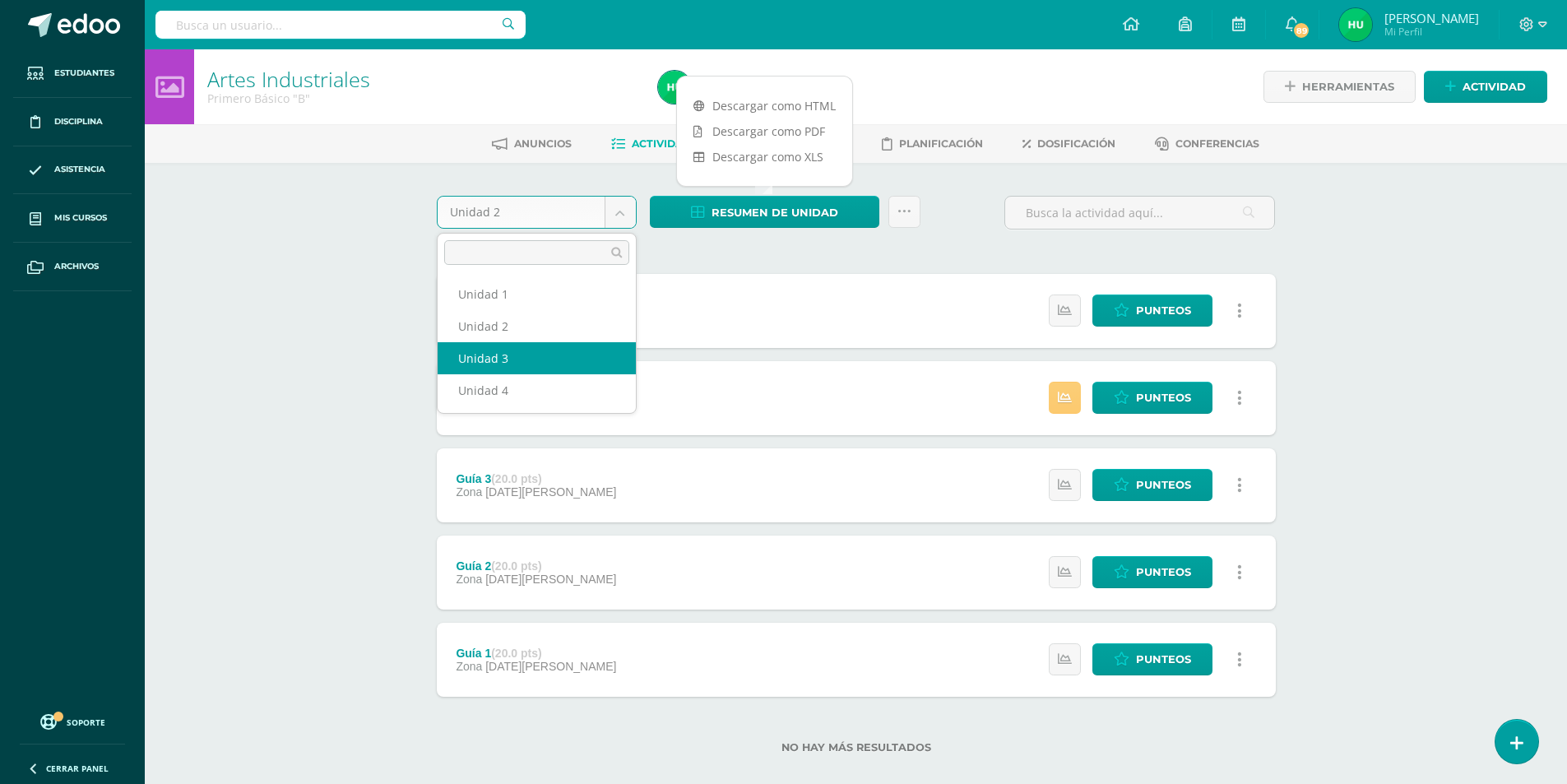
select select "Unidad 3"
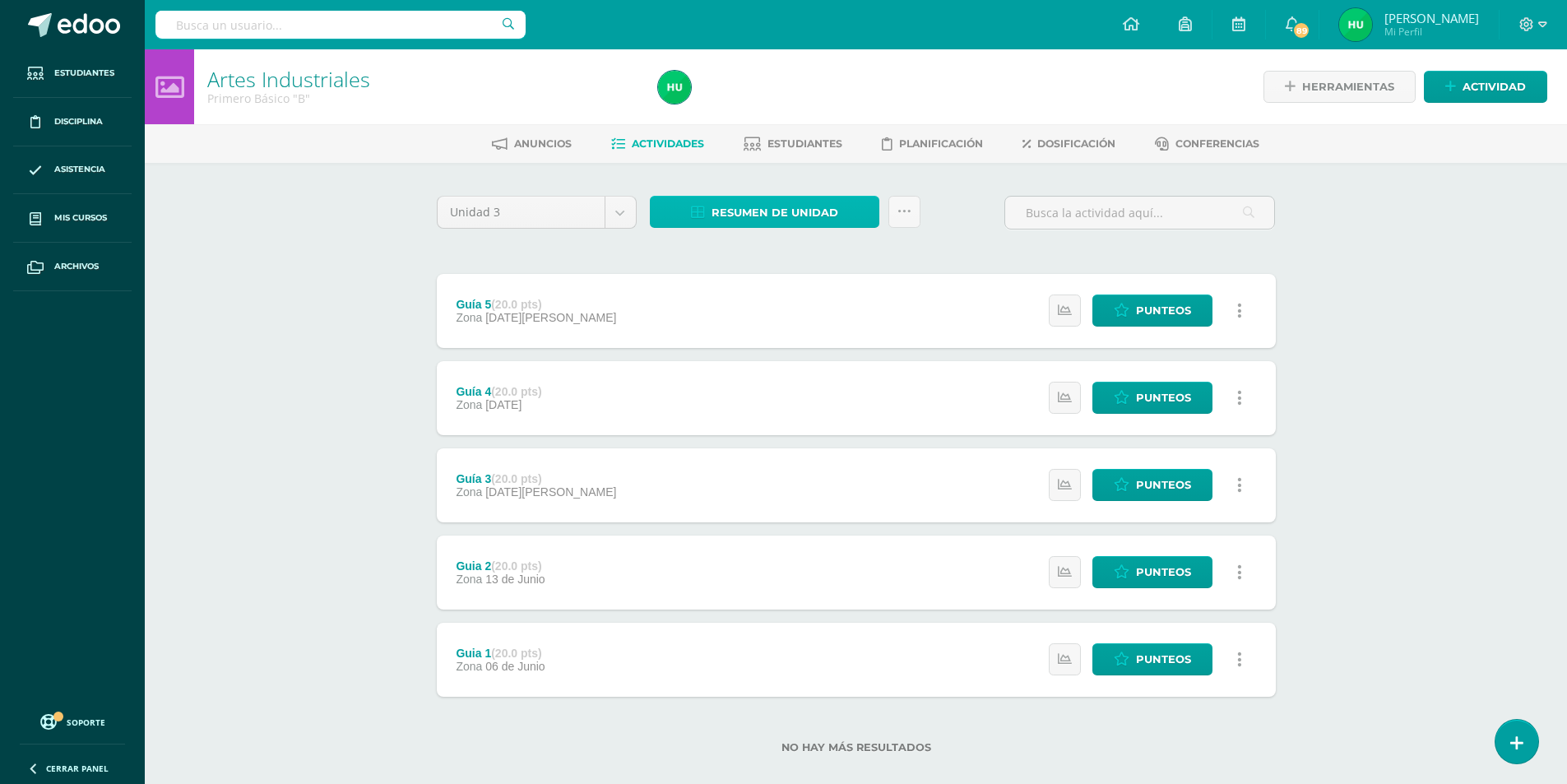
click at [750, 212] on span "Resumen de unidad" at bounding box center [775, 213] width 127 height 30
click at [756, 106] on link "Descargar como HTML" at bounding box center [764, 106] width 175 height 26
click at [972, 67] on div at bounding box center [879, 87] width 457 height 74
click at [750, 210] on span "Resumen de unidad" at bounding box center [775, 213] width 127 height 30
click at [744, 114] on link "Descargar como HTML" at bounding box center [764, 106] width 175 height 26
